Goal: Find specific page/section: Find specific page/section

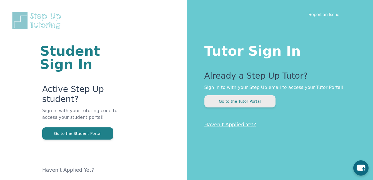
click at [242, 101] on button "Go to the Tutor Portal" at bounding box center [239, 101] width 71 height 12
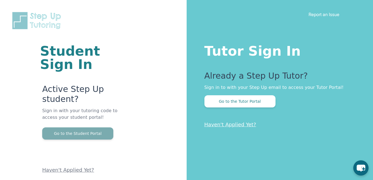
click at [100, 130] on button "Go to the Student Portal" at bounding box center [77, 134] width 71 height 12
